Goal: Book appointment/travel/reservation

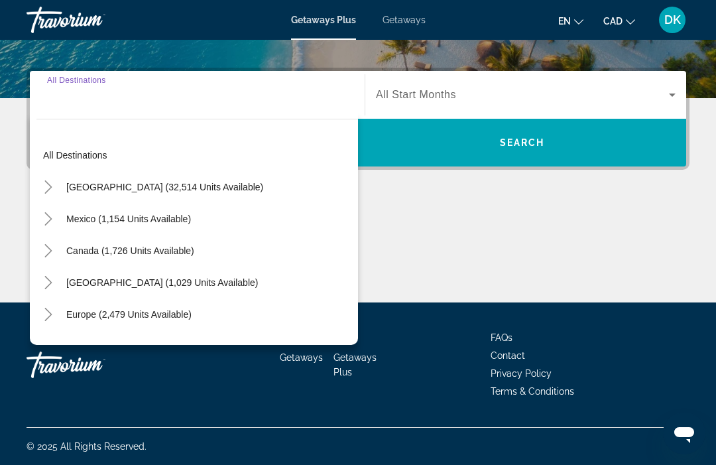
click at [50, 318] on icon "Toggle Europe (2,479 units available)" at bounding box center [48, 314] width 13 height 13
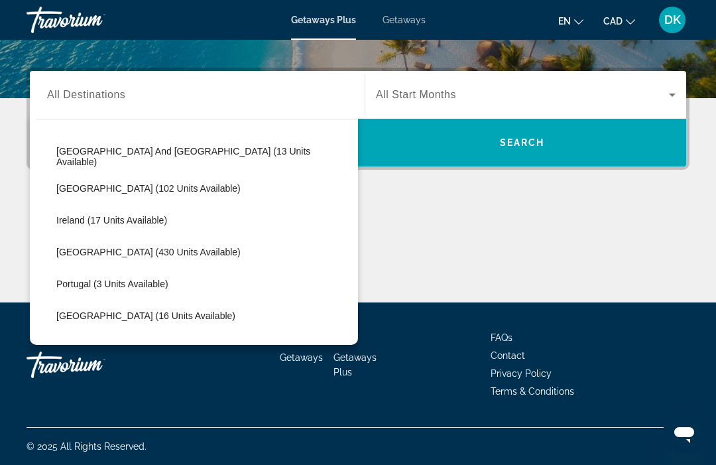
scroll to position [425, 0]
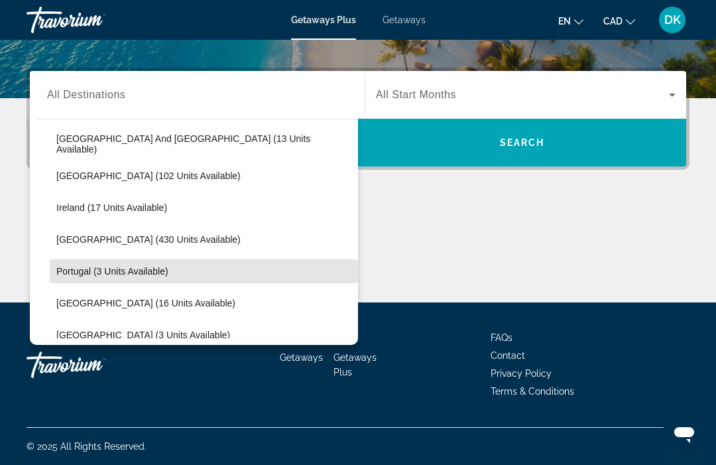
click at [121, 279] on span "Search widget" at bounding box center [204, 271] width 308 height 32
type input "**********"
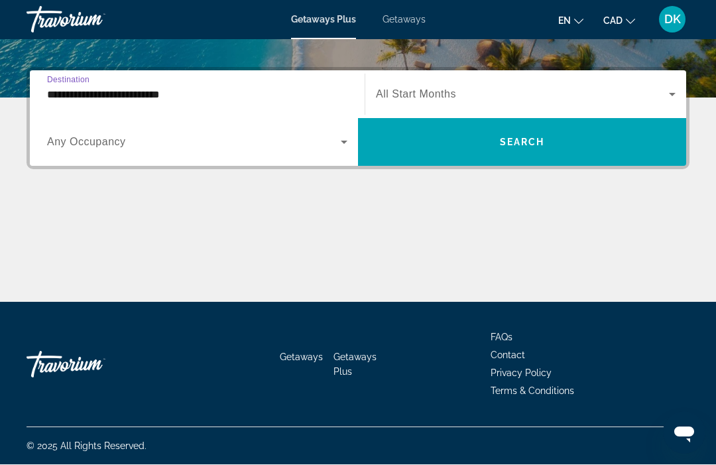
click at [337, 139] on icon "Search widget" at bounding box center [344, 143] width 16 height 16
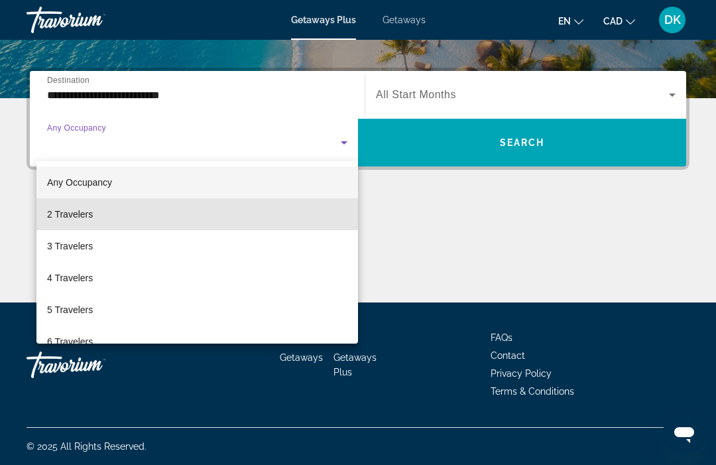
click at [84, 218] on span "2 Travelers" at bounding box center [70, 214] width 46 height 16
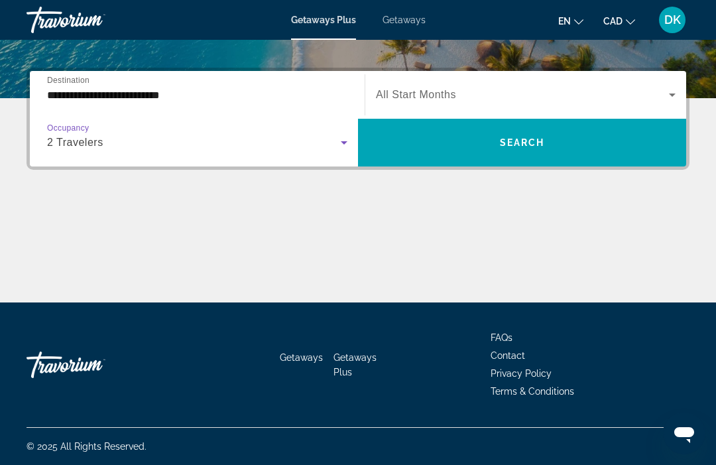
click at [671, 101] on icon "Search widget" at bounding box center [672, 95] width 16 height 16
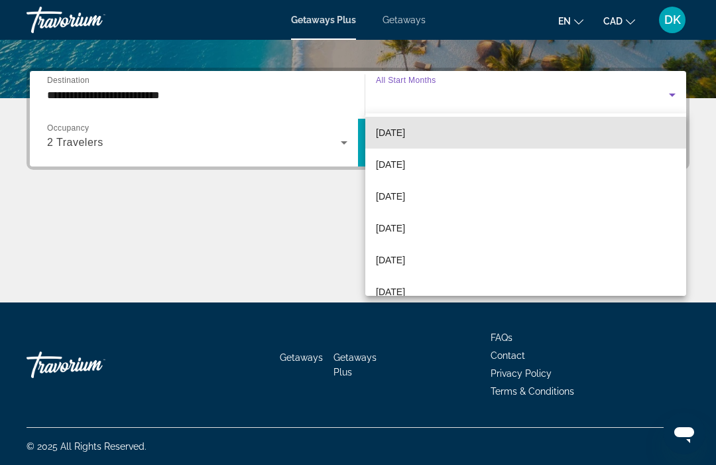
scroll to position [194, 0]
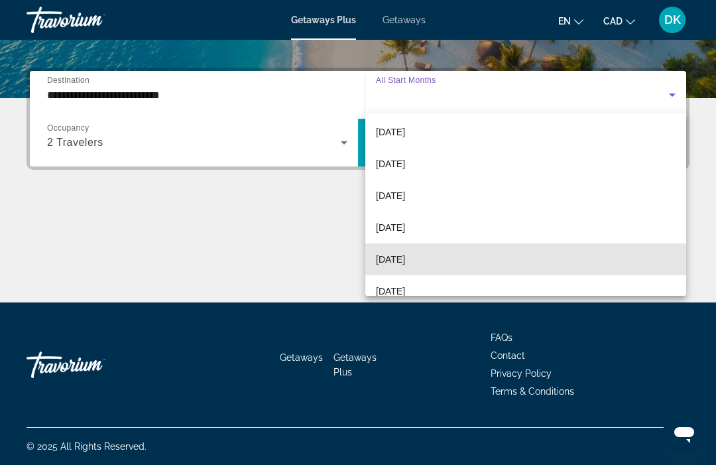
click at [405, 259] on span "[DATE]" at bounding box center [390, 259] width 29 height 16
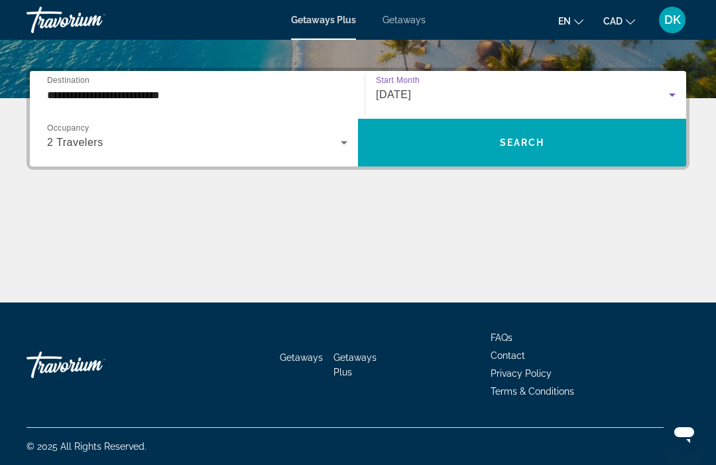
click at [543, 154] on span "Search widget" at bounding box center [522, 143] width 328 height 32
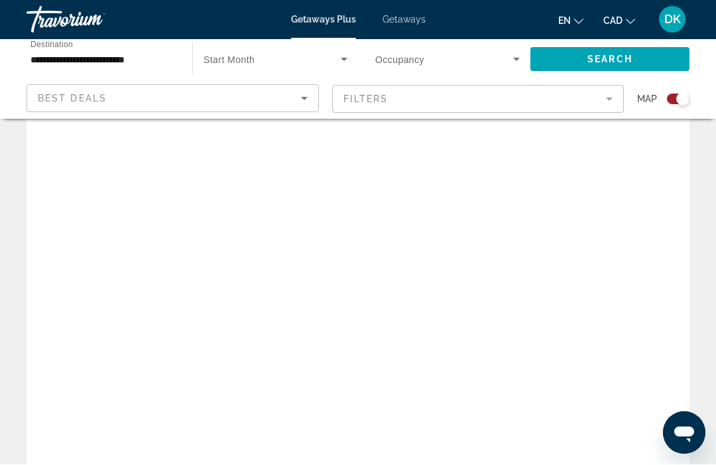
scroll to position [45, 0]
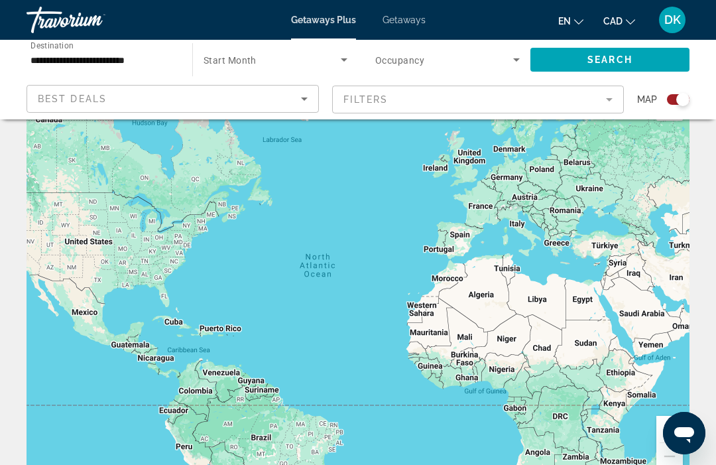
click at [619, 253] on div "Main content" at bounding box center [358, 287] width 663 height 398
click at [397, 25] on span "Getaways" at bounding box center [404, 20] width 43 height 11
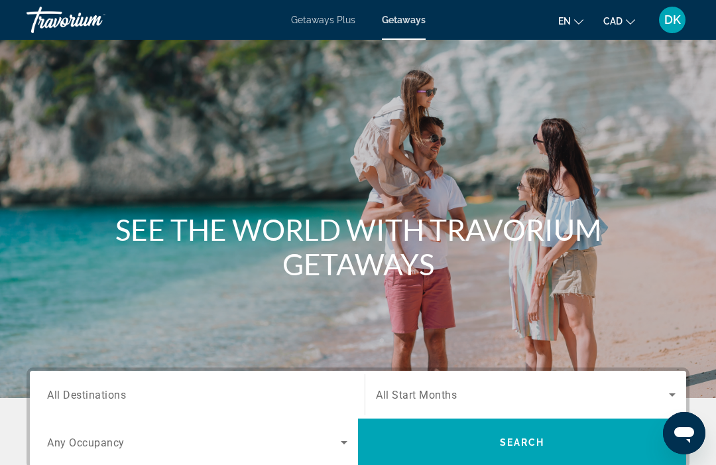
click at [82, 394] on span "All Destinations" at bounding box center [86, 394] width 79 height 13
click at [82, 394] on input "Destination All Destinations" at bounding box center [197, 395] width 300 height 16
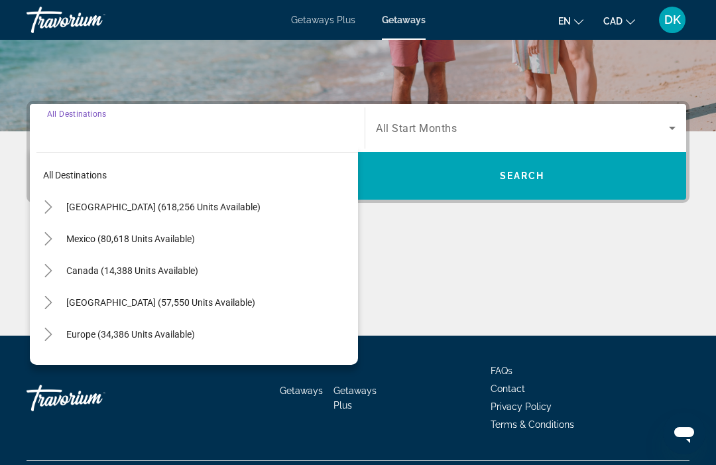
scroll to position [300, 0]
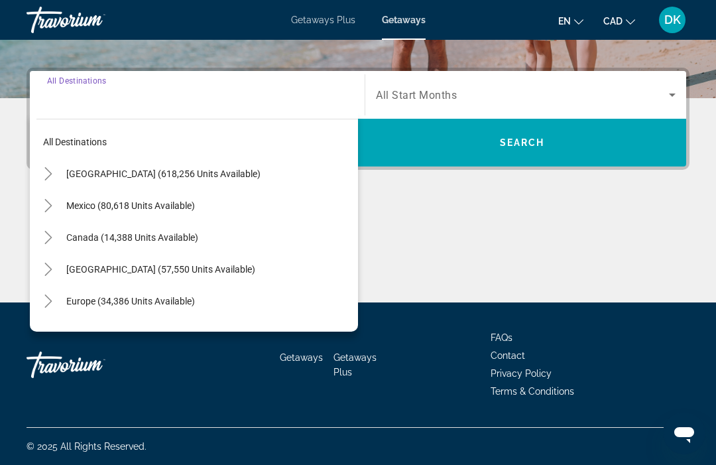
click at [54, 300] on icon "Toggle Europe (34,386 units available)" at bounding box center [48, 300] width 13 height 13
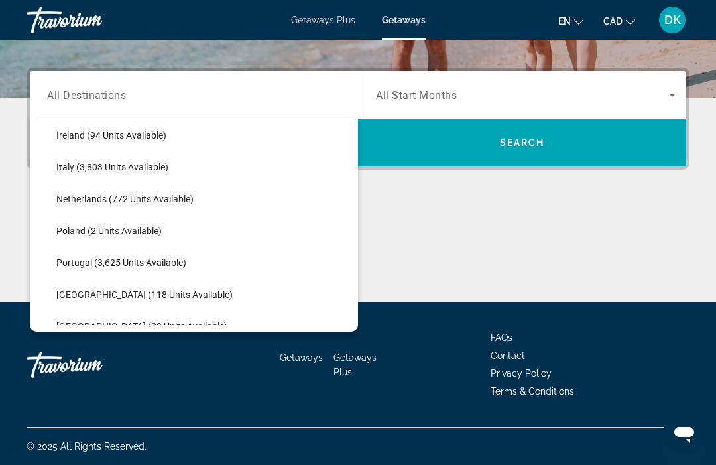
scroll to position [535, 0]
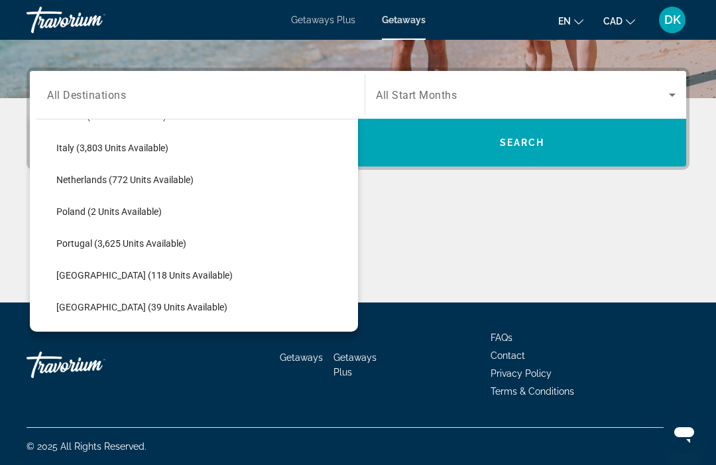
click at [145, 241] on span "Portugal (3,625 units available)" at bounding box center [121, 243] width 130 height 11
type input "**********"
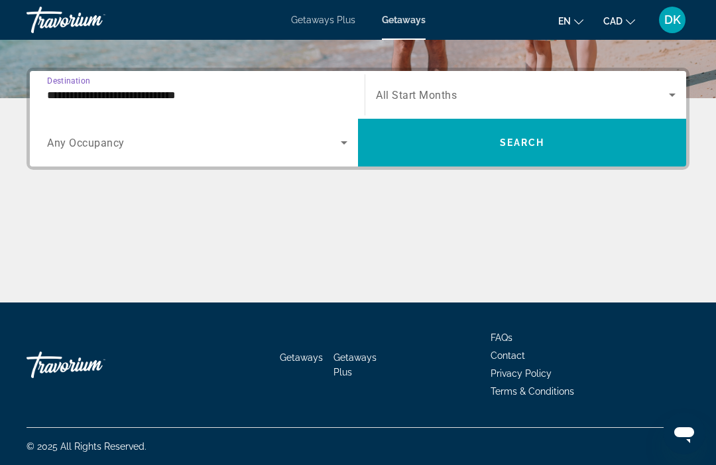
click at [343, 149] on icon "Search widget" at bounding box center [344, 143] width 16 height 16
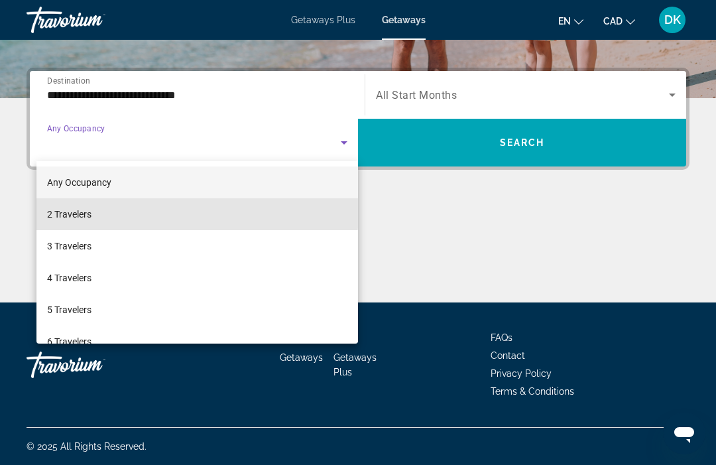
click at [77, 210] on span "2 Travelers" at bounding box center [69, 214] width 44 height 16
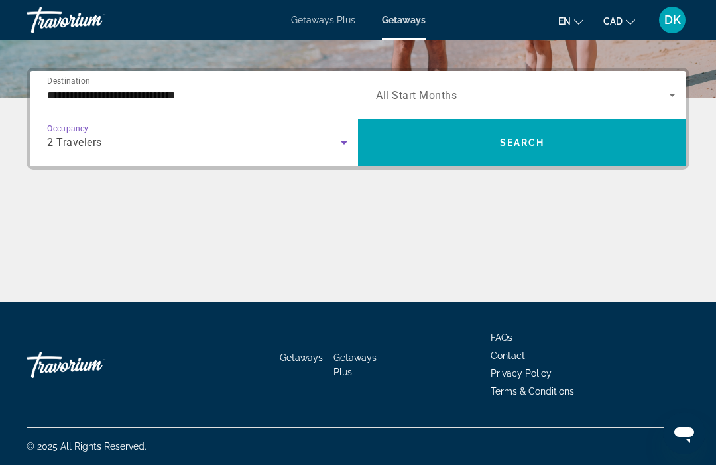
click at [671, 99] on icon "Search widget" at bounding box center [672, 95] width 16 height 16
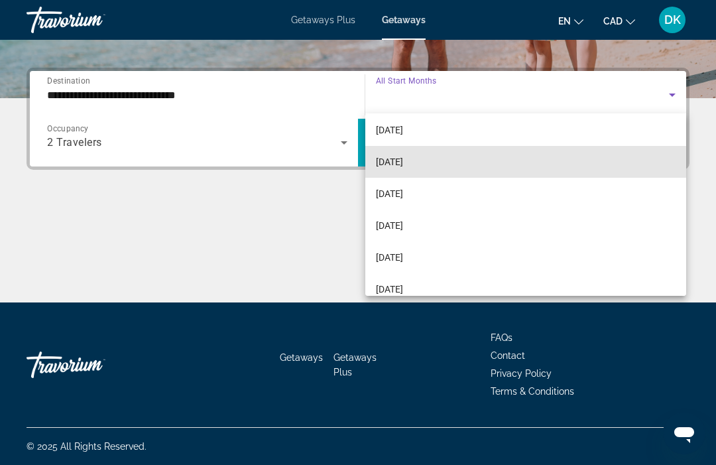
scroll to position [227, 0]
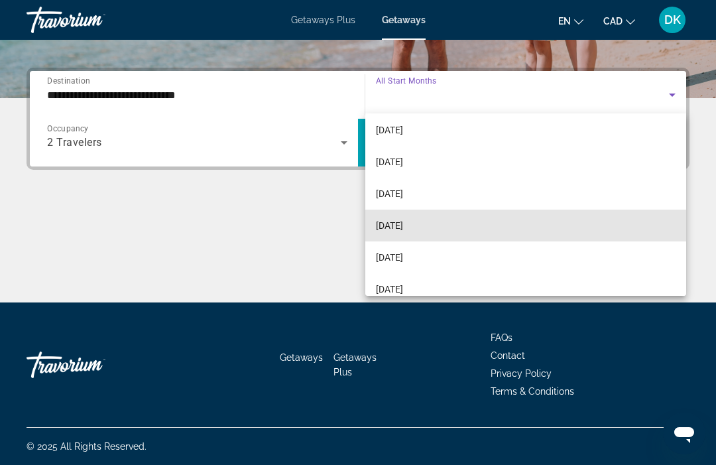
click at [403, 229] on span "[DATE]" at bounding box center [389, 225] width 27 height 16
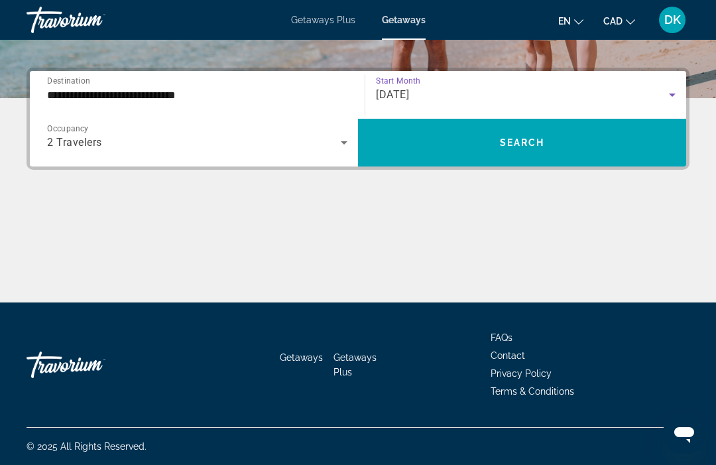
click at [546, 150] on span "Search widget" at bounding box center [522, 143] width 328 height 32
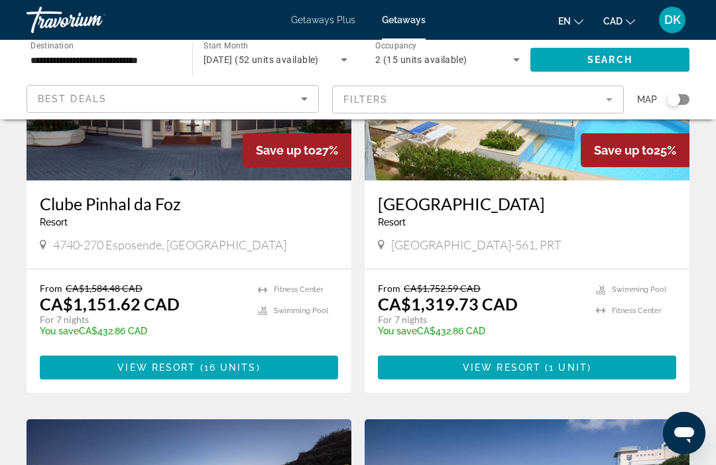
scroll to position [206, 0]
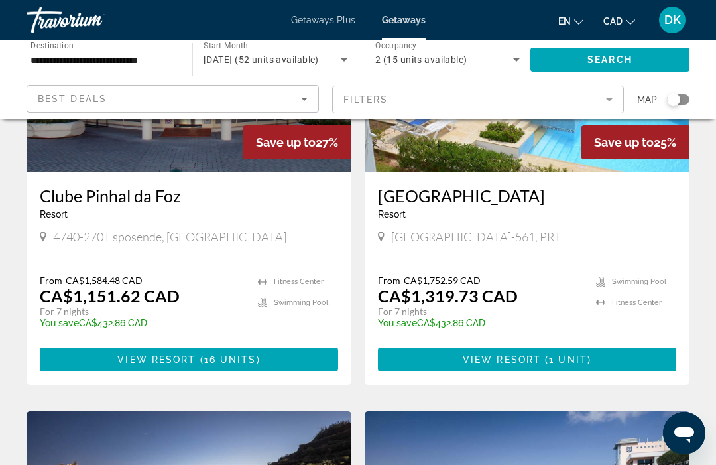
click at [576, 365] on span "Main content" at bounding box center [527, 359] width 298 height 32
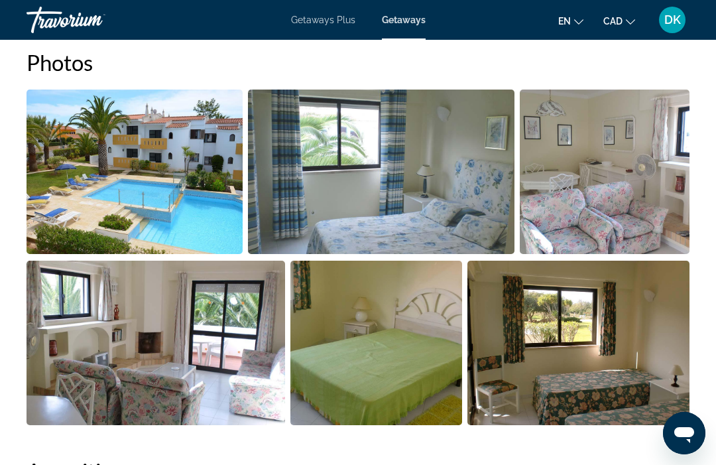
scroll to position [840, 0]
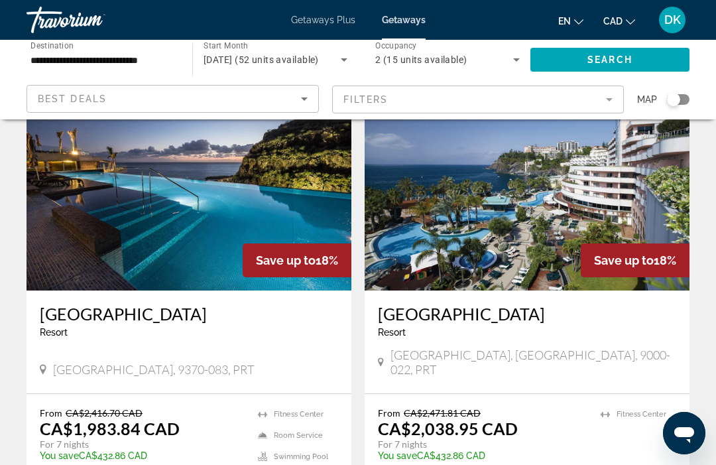
scroll to position [552, 0]
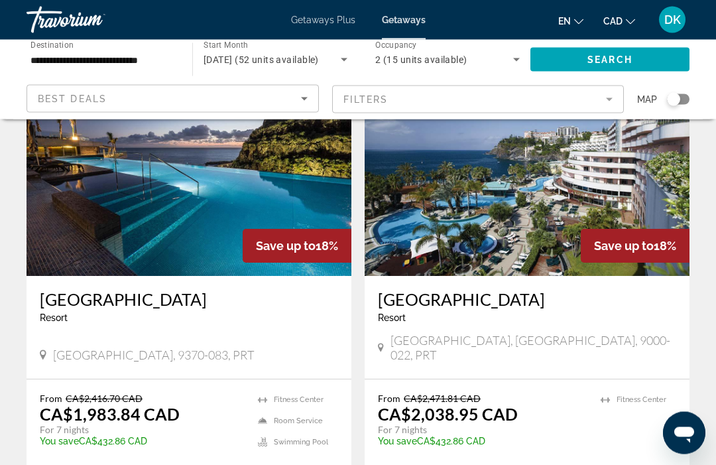
click at [652, 250] on div "Save up to 18%" at bounding box center [635, 246] width 109 height 34
click at [642, 251] on span "Save up to" at bounding box center [624, 246] width 60 height 14
click at [635, 247] on span "Save up to" at bounding box center [624, 246] width 60 height 14
click at [619, 255] on div "Save up to 18%" at bounding box center [635, 246] width 109 height 34
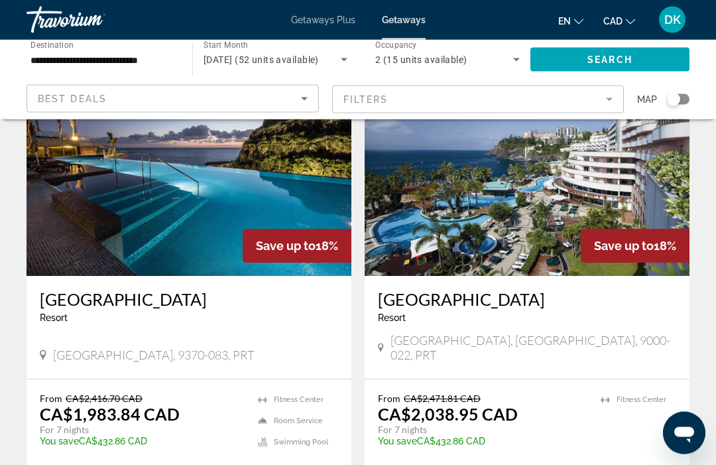
scroll to position [553, 0]
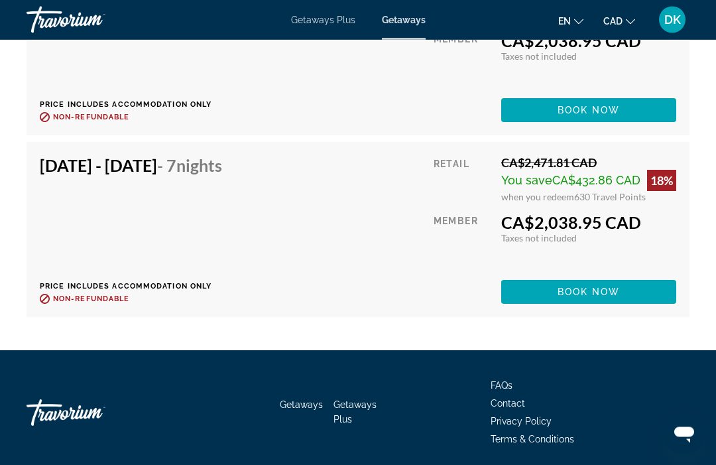
scroll to position [3333, 0]
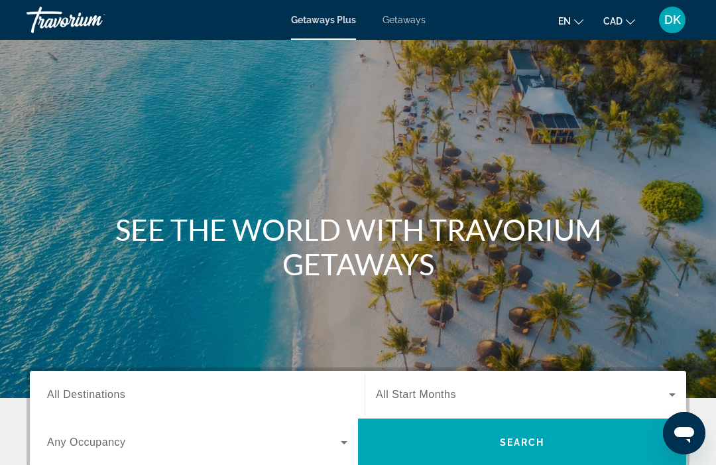
click at [106, 395] on span "All Destinations" at bounding box center [86, 394] width 78 height 11
click at [106, 395] on input "Destination All Destinations" at bounding box center [197, 395] width 300 height 16
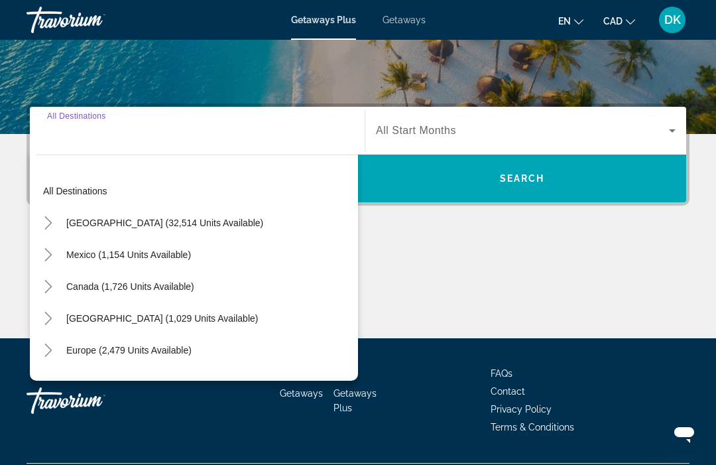
scroll to position [300, 0]
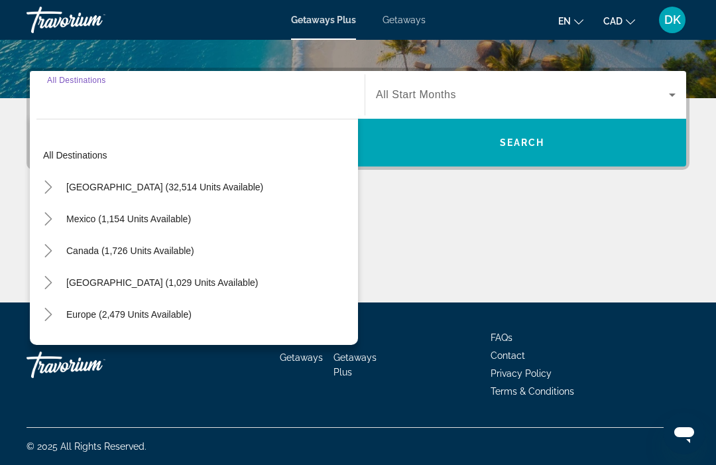
click at [55, 314] on mat-icon "Toggle Europe (2,479 units available)" at bounding box center [47, 314] width 23 height 23
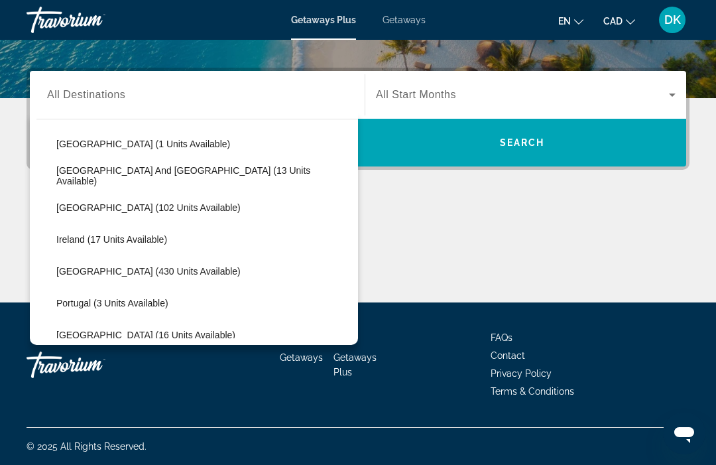
scroll to position [405, 0]
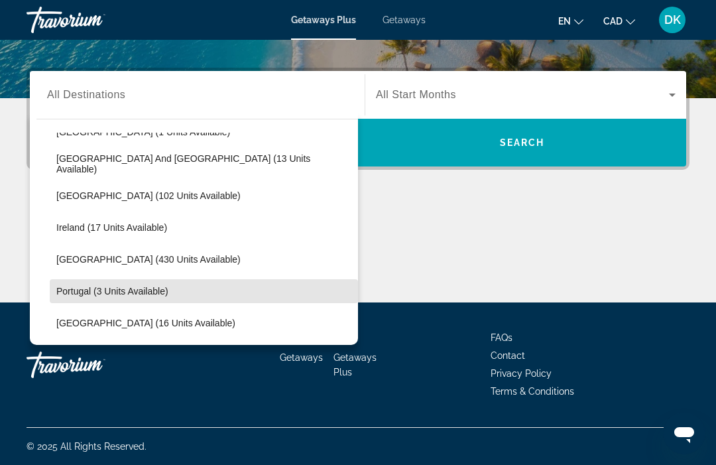
click at [139, 296] on span "Search widget" at bounding box center [204, 291] width 308 height 32
type input "**********"
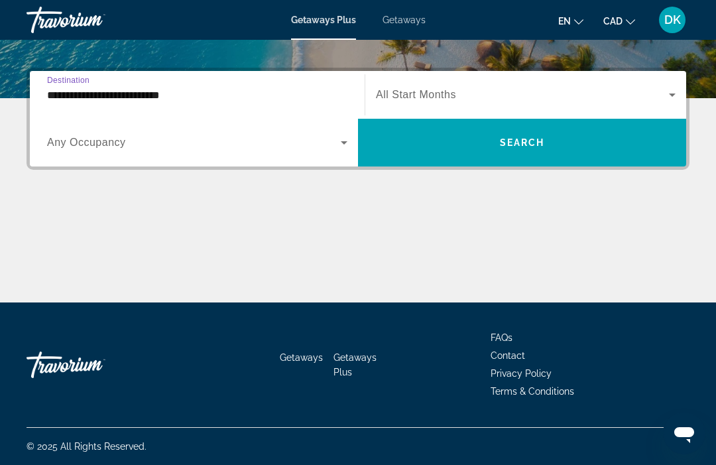
click at [103, 145] on span "Any Occupancy" at bounding box center [86, 142] width 79 height 11
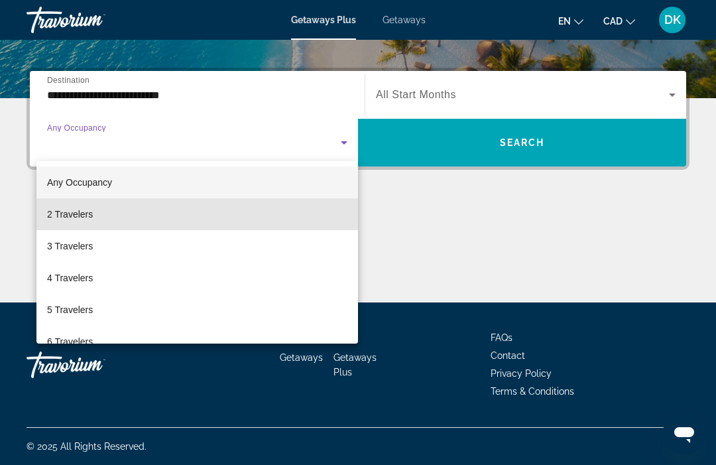
click at [84, 216] on span "2 Travelers" at bounding box center [70, 214] width 46 height 16
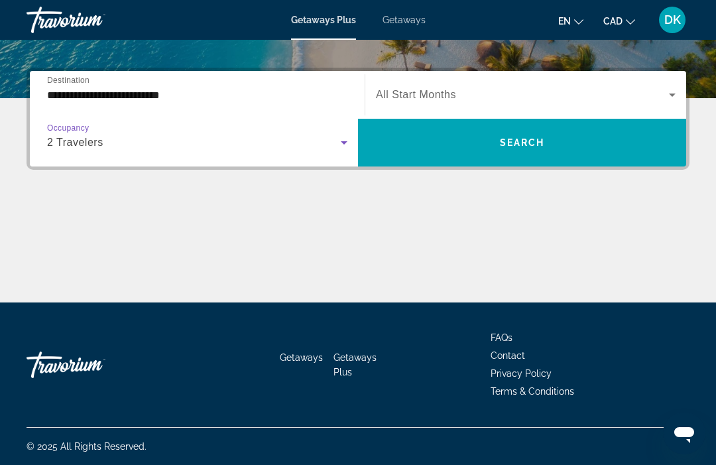
click at [432, 97] on span "All Start Months" at bounding box center [416, 94] width 80 height 11
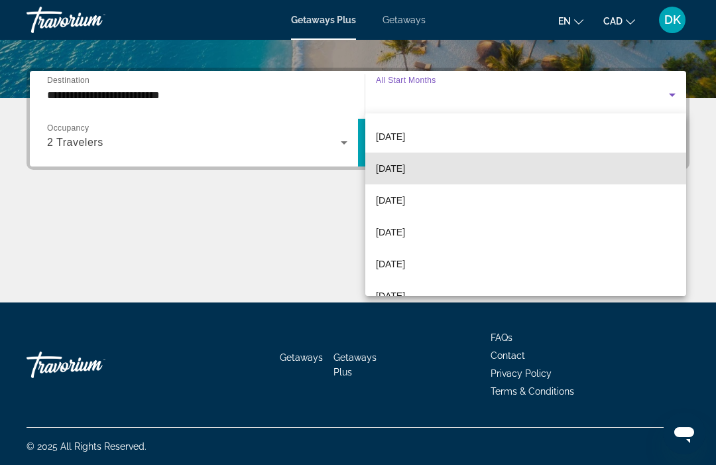
scroll to position [195, 0]
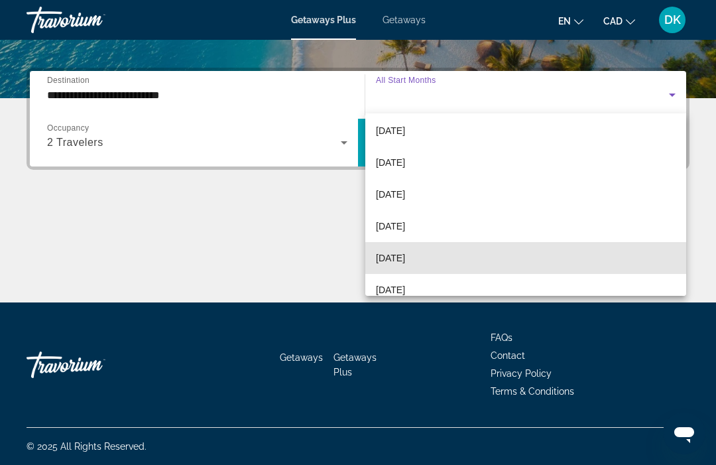
click at [405, 259] on span "[DATE]" at bounding box center [390, 258] width 29 height 16
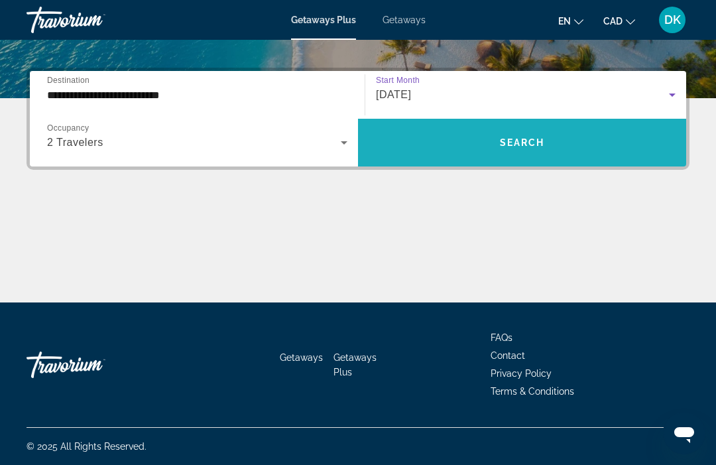
click at [524, 146] on span "Search" at bounding box center [522, 142] width 45 height 11
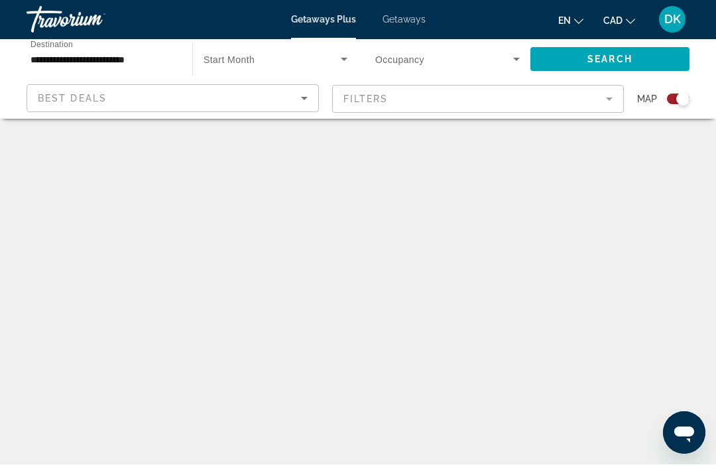
scroll to position [45, 0]
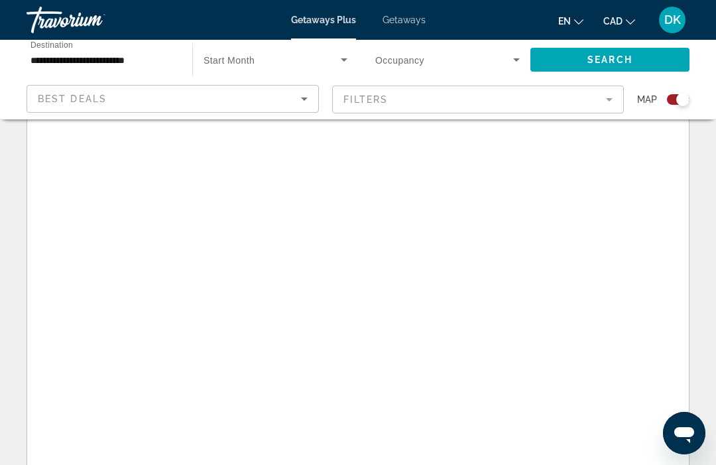
click at [395, 22] on span "Getaways" at bounding box center [404, 20] width 43 height 11
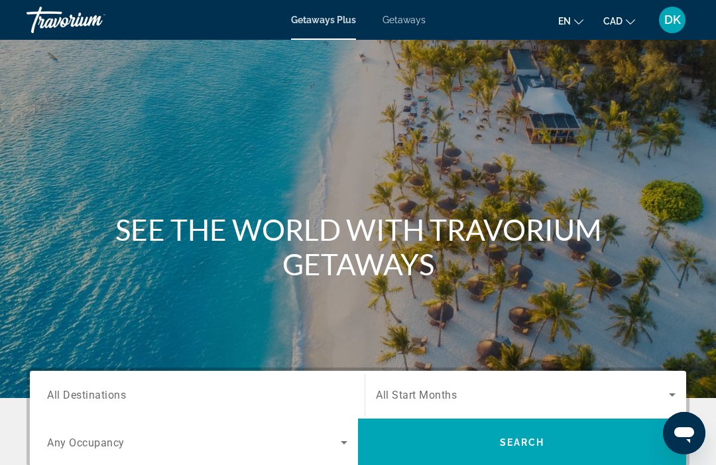
click at [410, 22] on span "Getaways" at bounding box center [404, 20] width 43 height 11
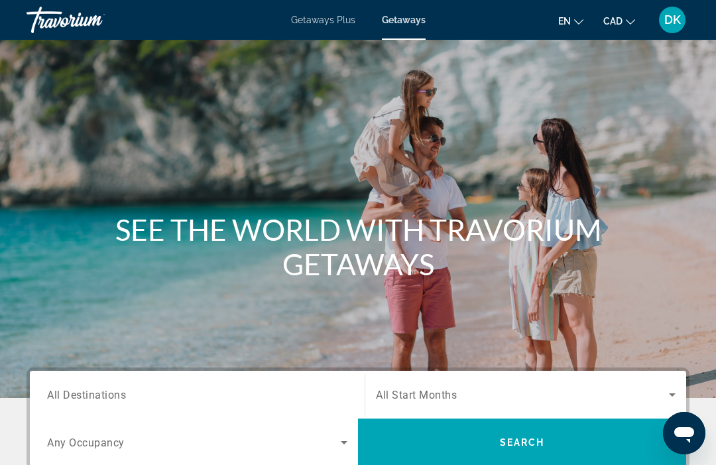
click at [115, 398] on span "All Destinations" at bounding box center [86, 394] width 79 height 13
click at [115, 398] on input "Destination All Destinations" at bounding box center [197, 395] width 300 height 16
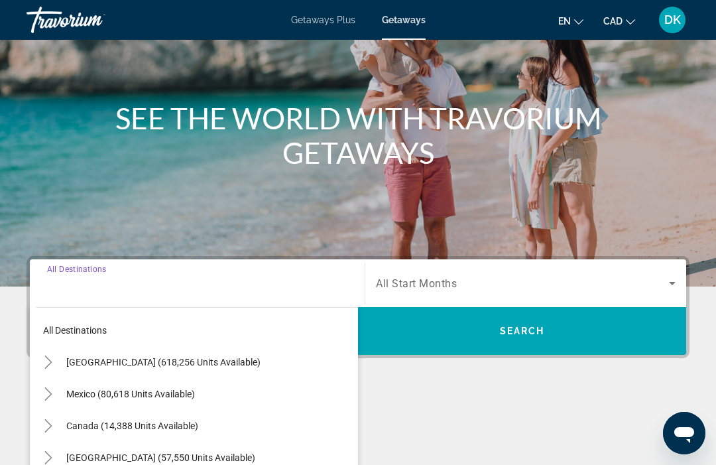
scroll to position [300, 0]
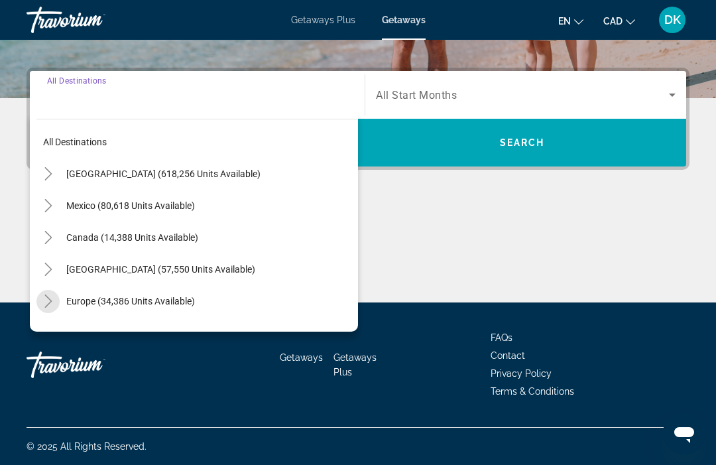
click at [55, 295] on mat-icon "Toggle Europe (34,386 units available)" at bounding box center [47, 301] width 23 height 23
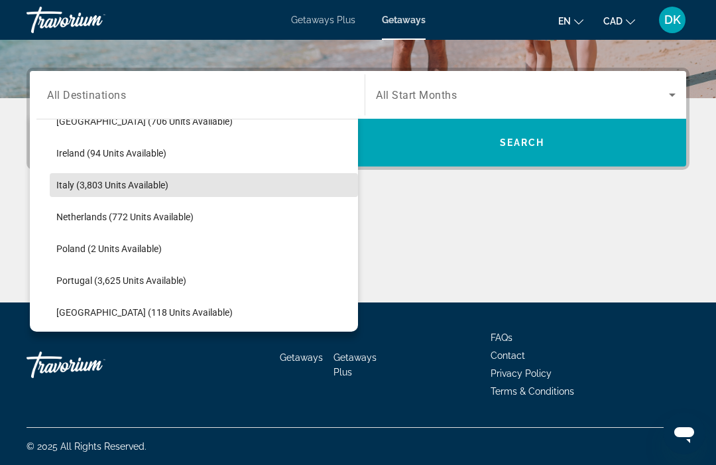
scroll to position [503, 0]
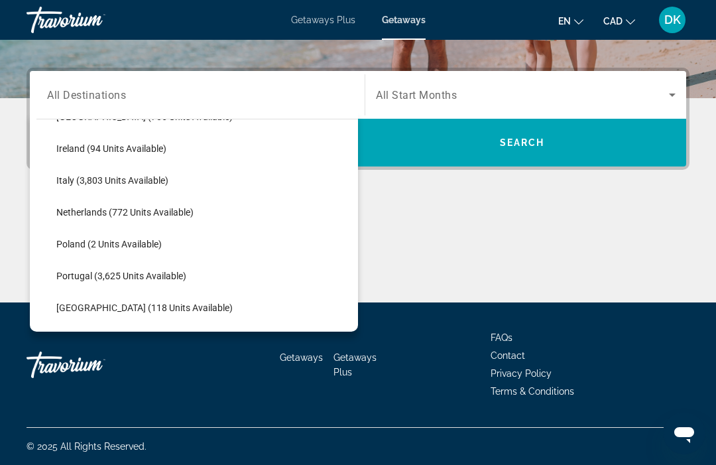
click at [156, 214] on span "Netherlands (772 units available)" at bounding box center [124, 212] width 137 height 11
type input "**********"
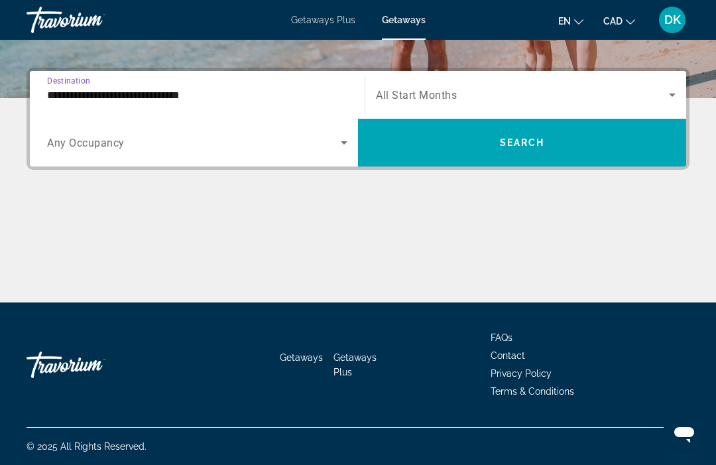
click at [115, 147] on span "Any Occupancy" at bounding box center [86, 143] width 78 height 13
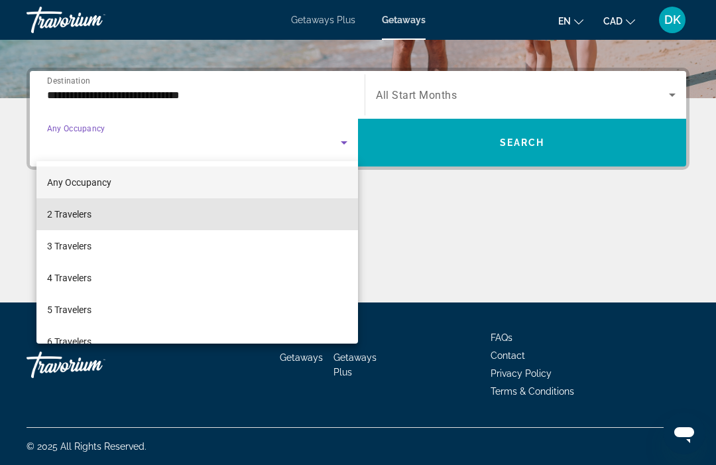
click at [82, 214] on span "2 Travelers" at bounding box center [69, 214] width 44 height 16
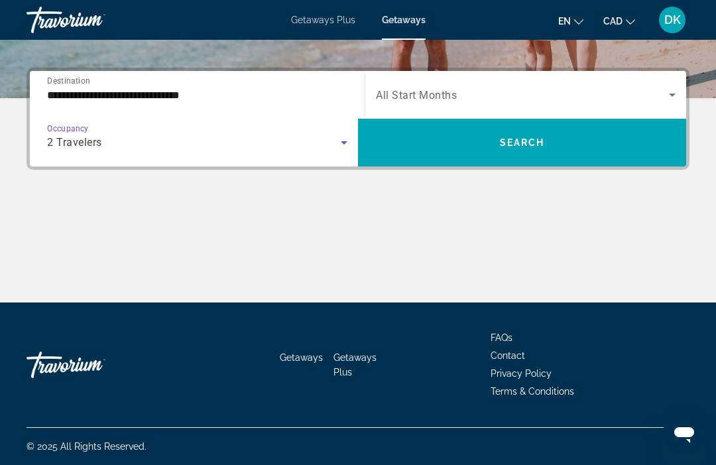
click at [675, 95] on icon "Search widget" at bounding box center [672, 95] width 16 height 16
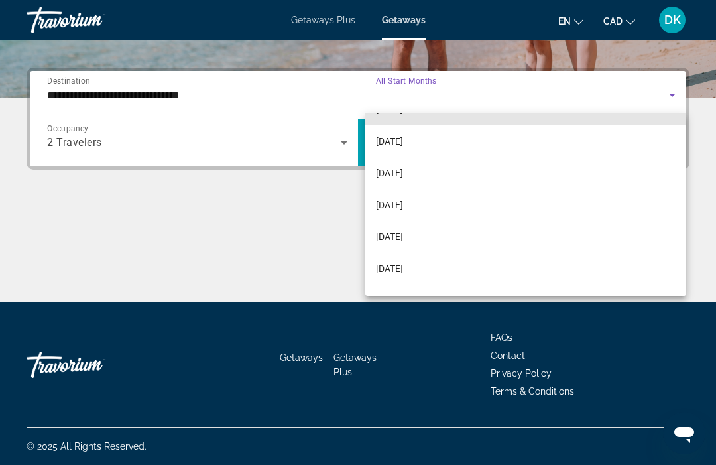
scroll to position [124, 0]
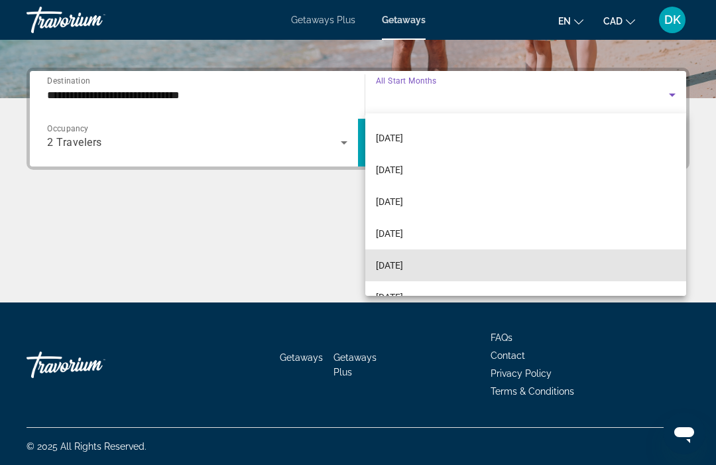
click at [394, 267] on span "[DATE]" at bounding box center [389, 265] width 27 height 16
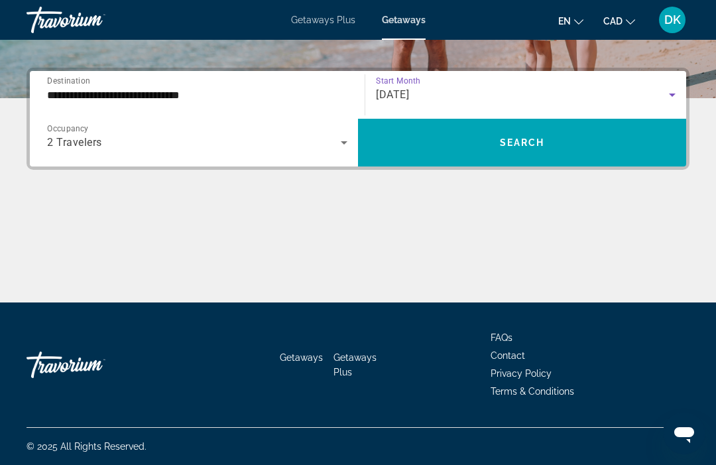
click at [545, 151] on span "Search widget" at bounding box center [522, 143] width 328 height 32
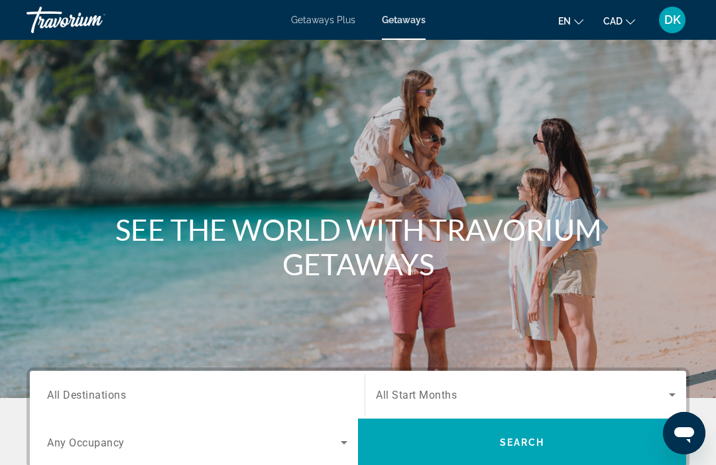
click at [90, 397] on span "All Destinations" at bounding box center [86, 394] width 79 height 13
click at [90, 397] on input "Destination All Destinations" at bounding box center [197, 395] width 300 height 16
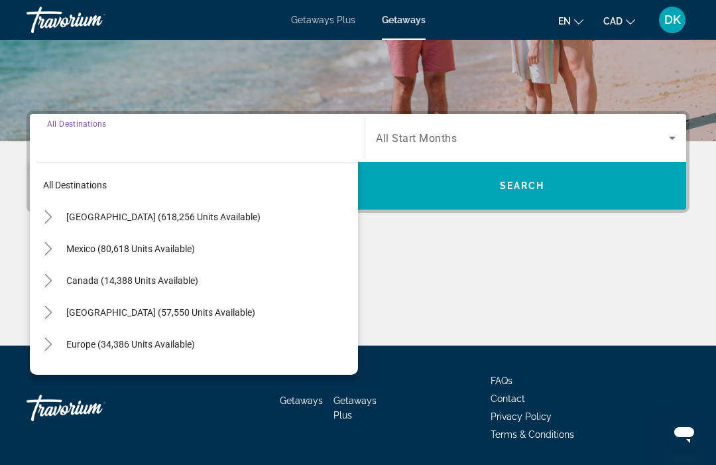
scroll to position [300, 0]
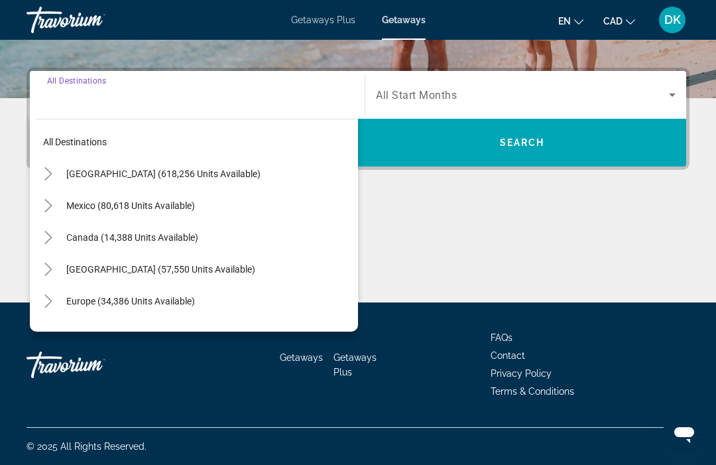
click at [55, 306] on mat-icon "Toggle Europe (34,386 units available)" at bounding box center [47, 301] width 23 height 23
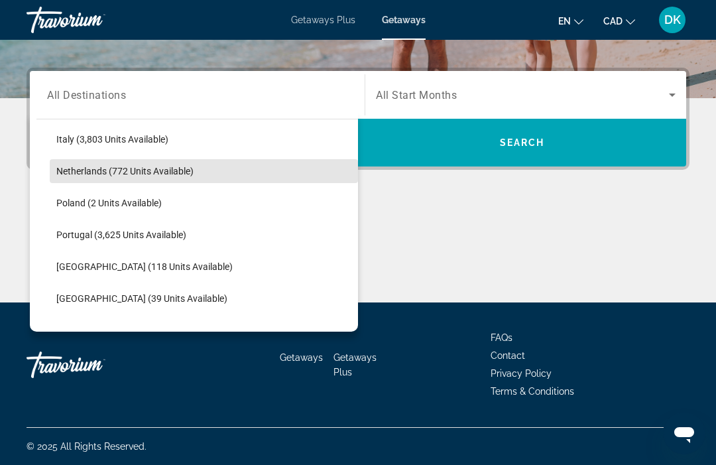
scroll to position [543, 0]
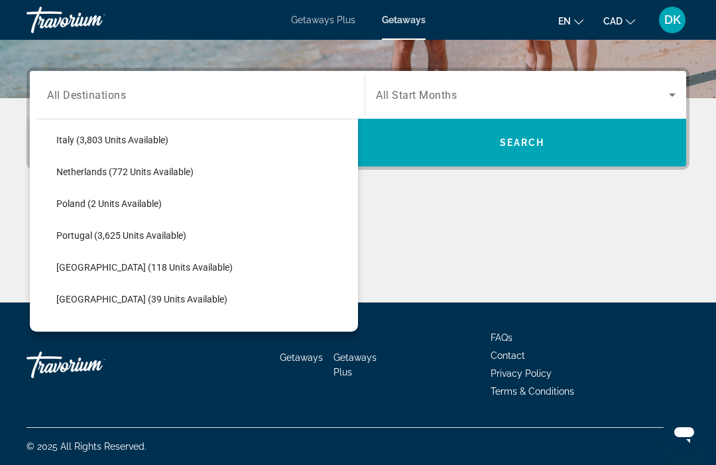
click at [139, 242] on span "Search widget" at bounding box center [204, 235] width 308 height 32
type input "**********"
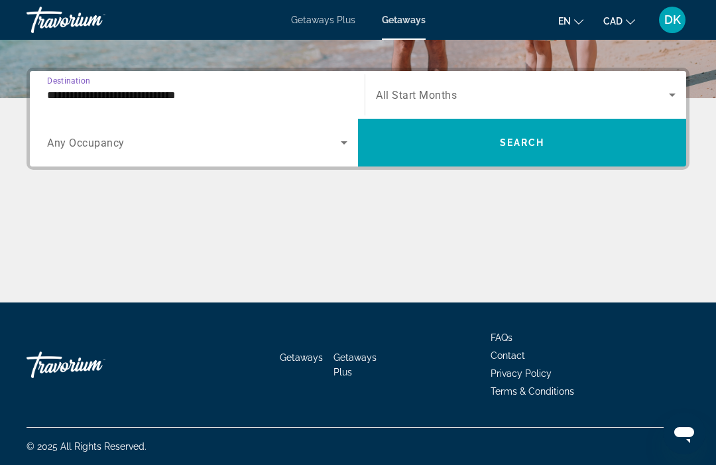
click at [345, 145] on icon "Search widget" at bounding box center [344, 143] width 16 height 16
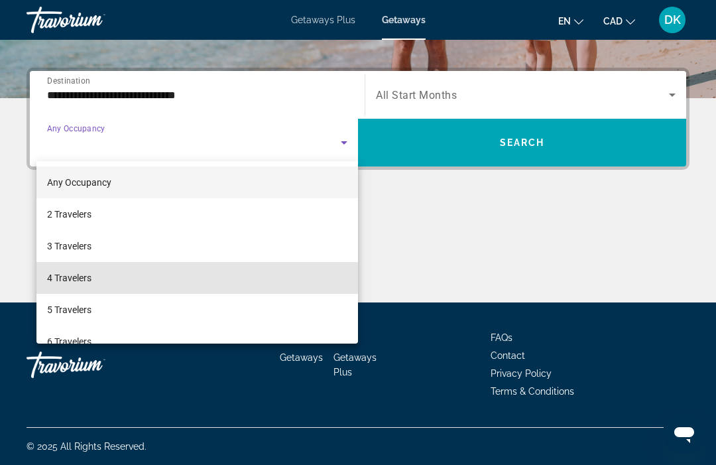
click at [72, 280] on span "4 Travelers" at bounding box center [69, 278] width 44 height 16
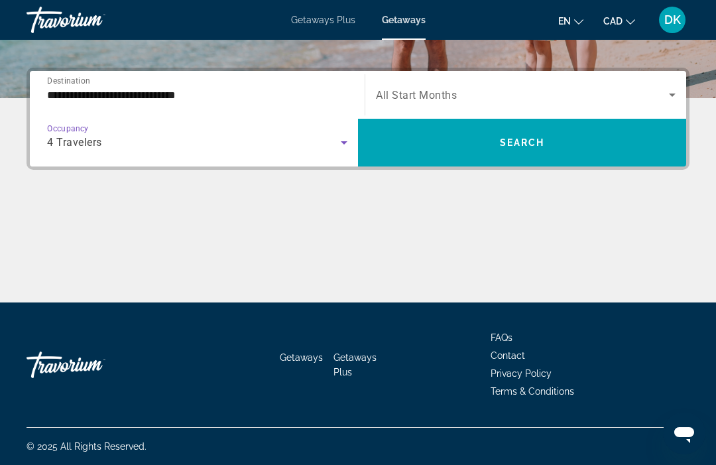
click at [672, 95] on icon "Search widget" at bounding box center [672, 94] width 7 height 3
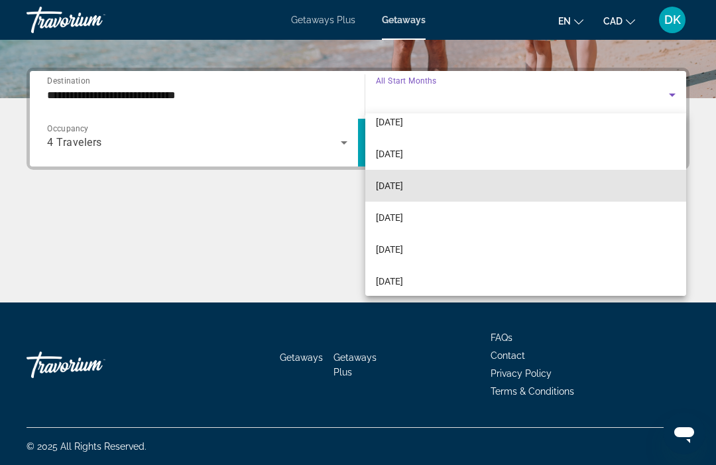
scroll to position [236, 0]
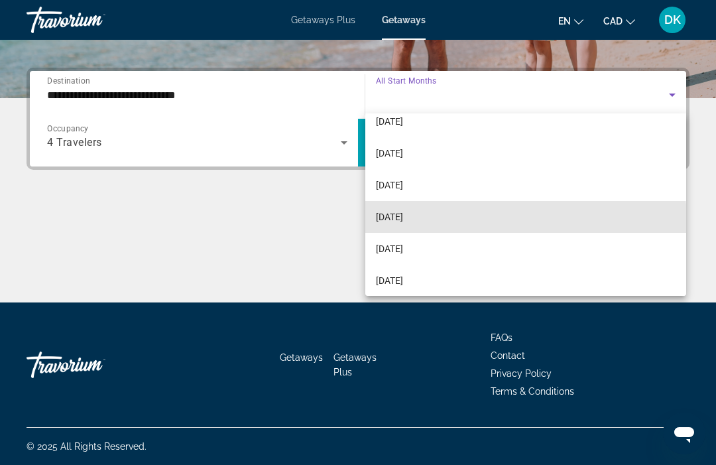
click at [403, 223] on span "[DATE]" at bounding box center [389, 217] width 27 height 16
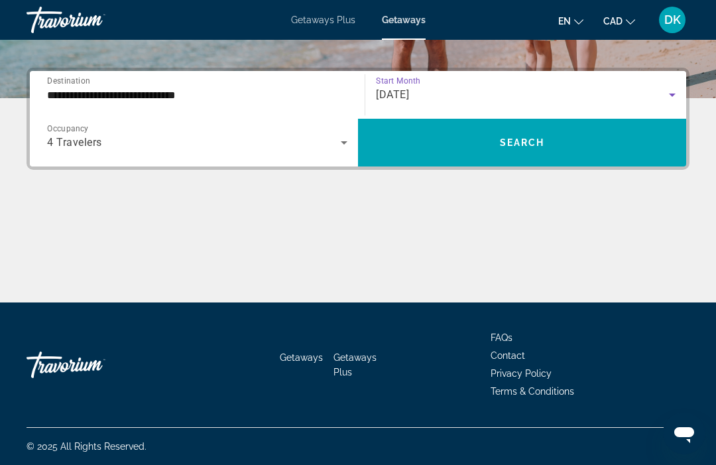
click at [538, 151] on span "Search widget" at bounding box center [522, 143] width 328 height 32
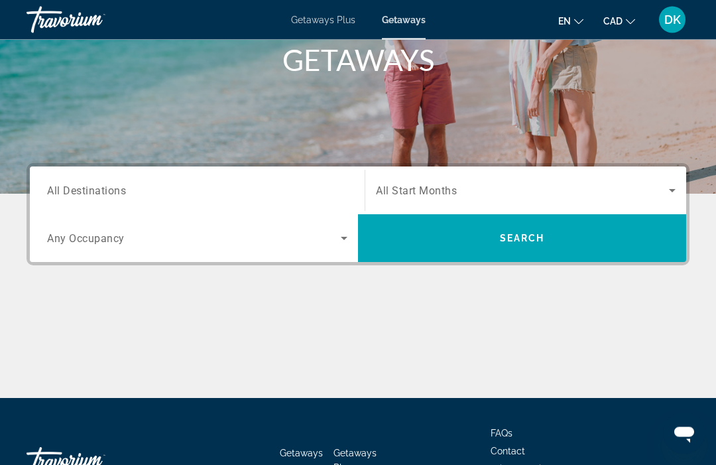
click at [110, 184] on input "Destination All Destinations" at bounding box center [197, 192] width 300 height 16
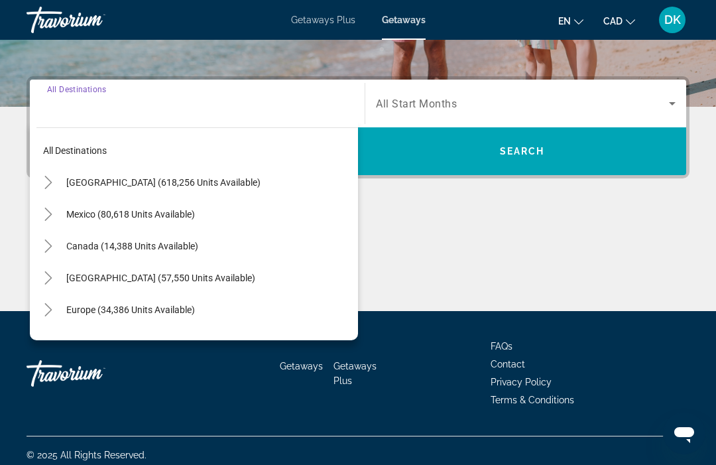
scroll to position [300, 0]
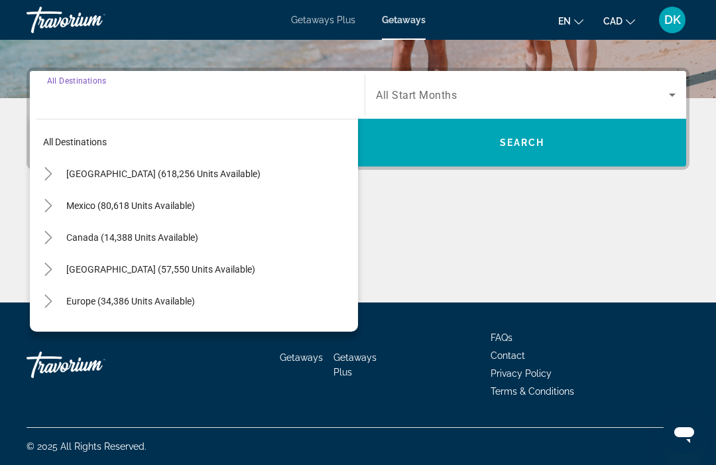
click at [50, 298] on icon "Toggle Europe (34,386 units available)" at bounding box center [48, 300] width 13 height 13
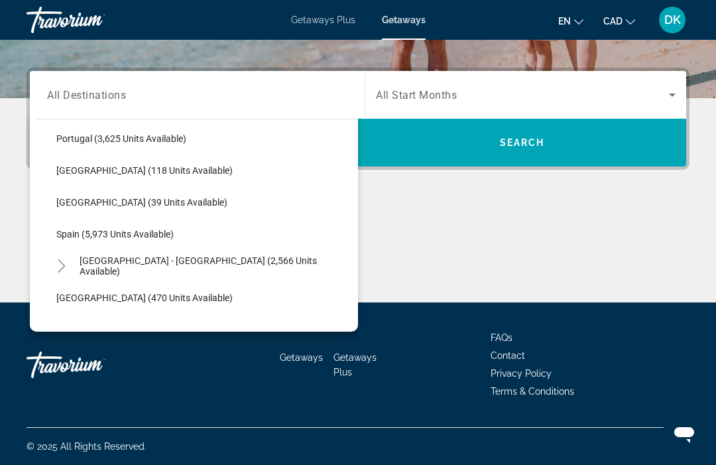
scroll to position [649, 0]
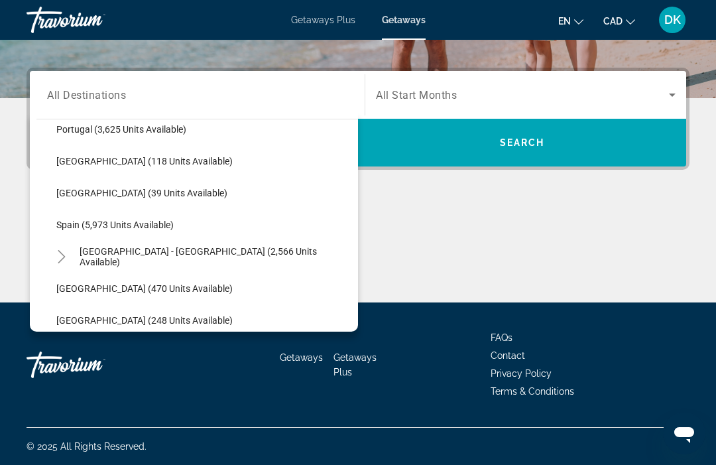
click at [148, 131] on span "Portugal (3,625 units available)" at bounding box center [121, 129] width 130 height 11
type input "**********"
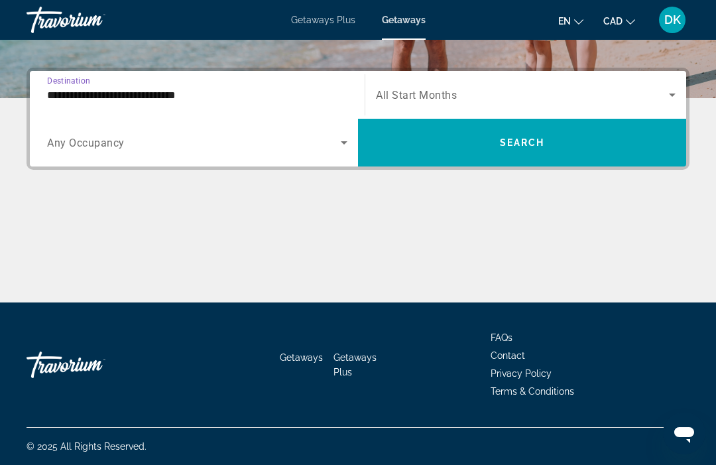
click at [342, 147] on icon "Search widget" at bounding box center [344, 143] width 16 height 16
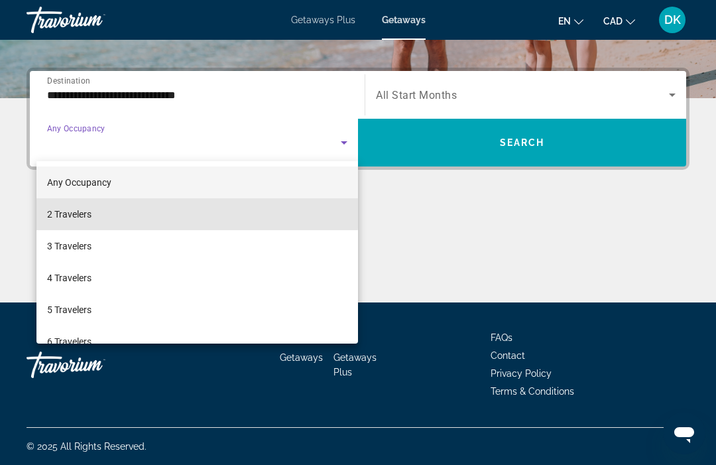
click at [70, 210] on span "2 Travelers" at bounding box center [69, 214] width 44 height 16
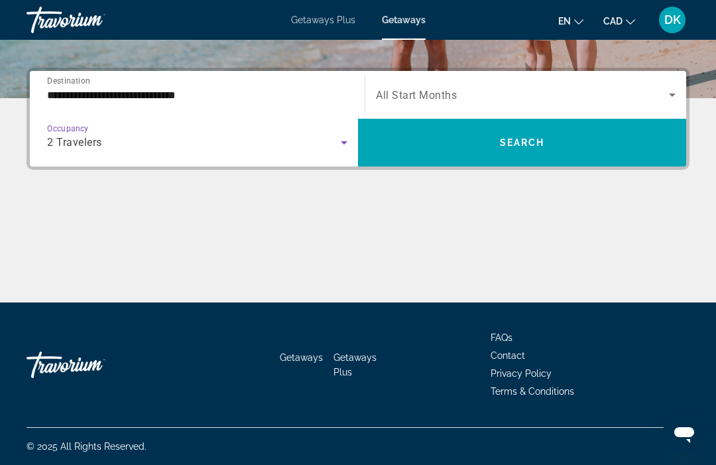
click at [668, 88] on icon "Search widget" at bounding box center [672, 95] width 16 height 16
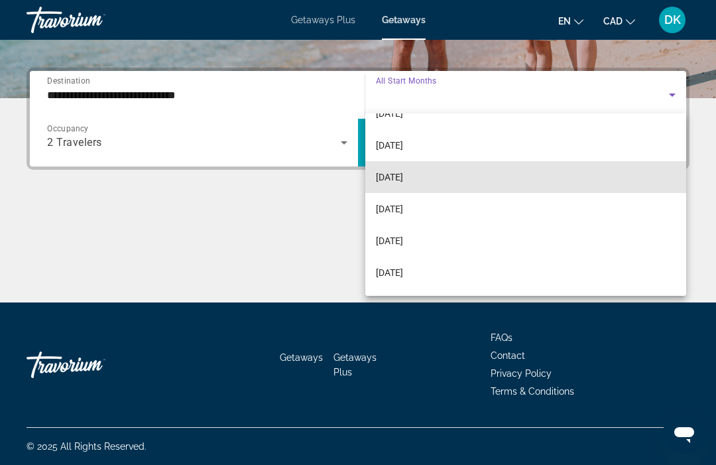
scroll to position [219, 0]
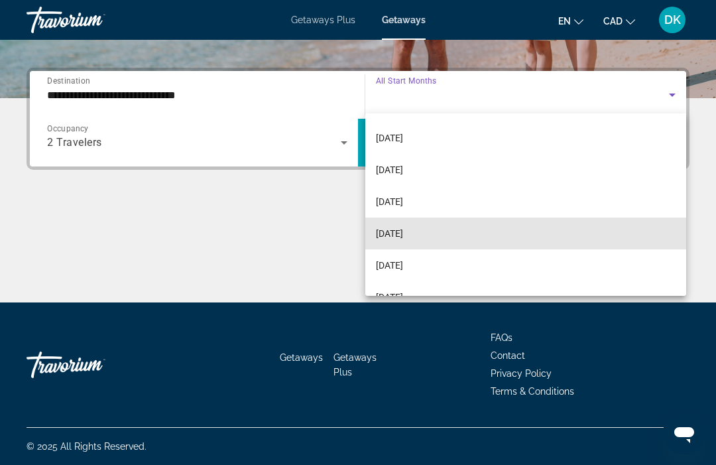
click at [403, 236] on span "[DATE]" at bounding box center [389, 233] width 27 height 16
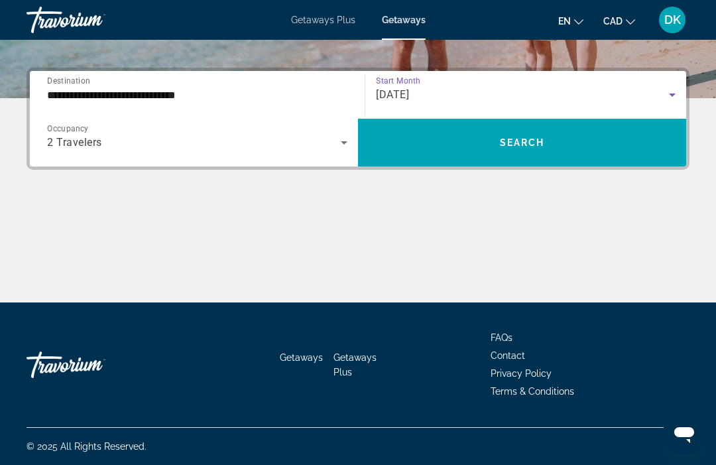
click at [530, 140] on span "Search" at bounding box center [522, 142] width 45 height 11
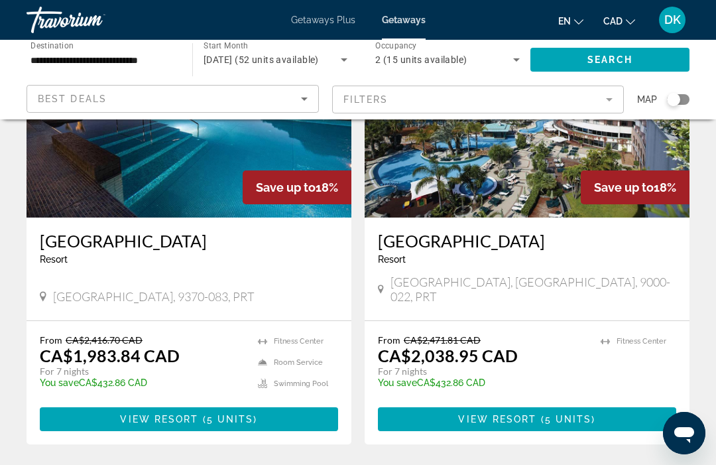
scroll to position [617, 0]
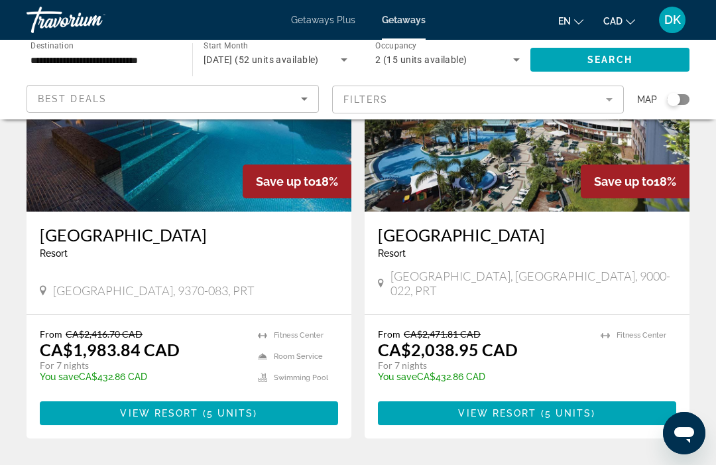
click at [626, 20] on icon "Change currency" at bounding box center [630, 21] width 9 height 9
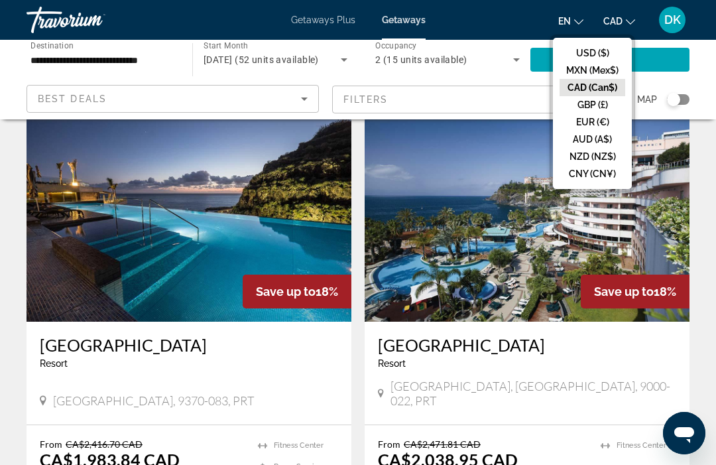
scroll to position [502, 0]
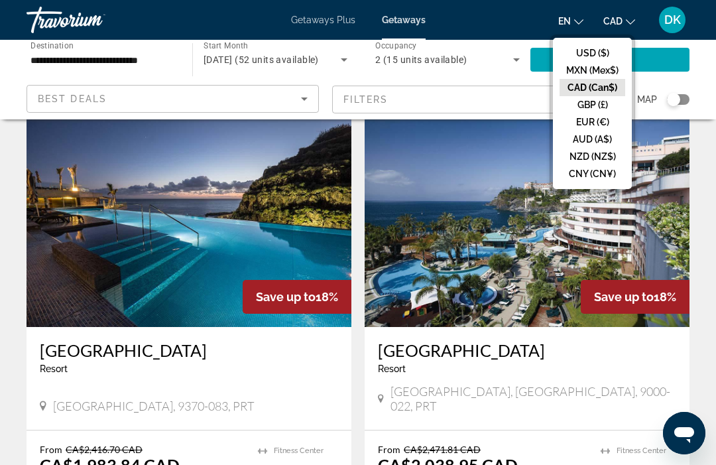
click at [581, 52] on button "USD ($)" at bounding box center [593, 52] width 66 height 17
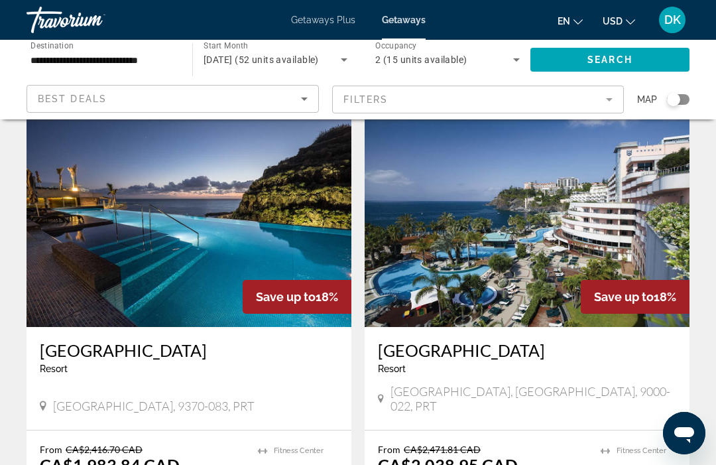
click at [612, 64] on span "Search" at bounding box center [609, 59] width 45 height 11
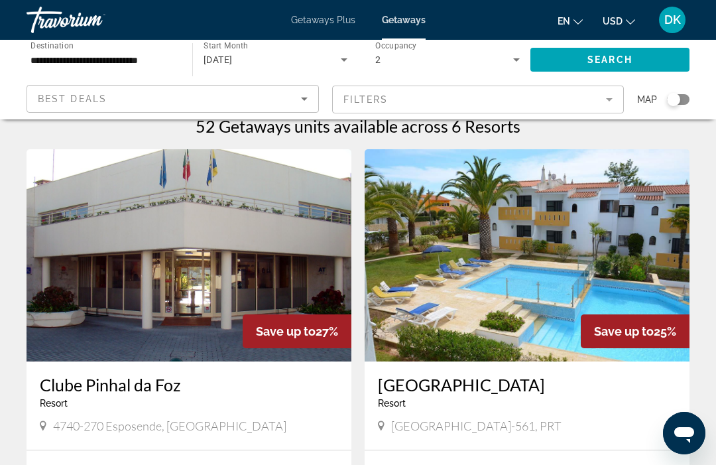
scroll to position [0, 0]
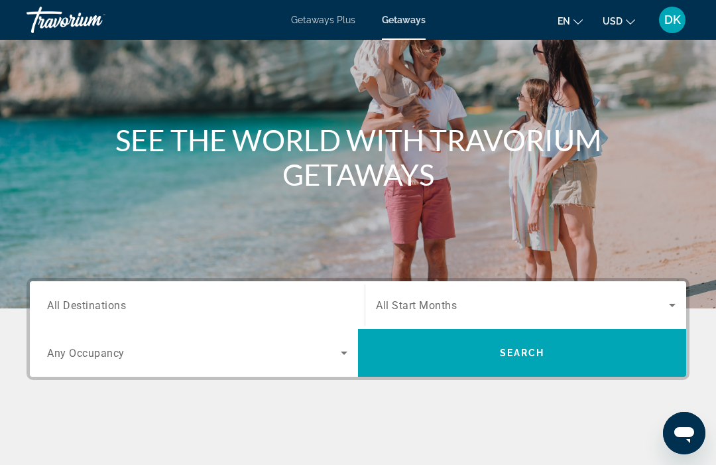
scroll to position [89, 0]
